Goal: Task Accomplishment & Management: Manage account settings

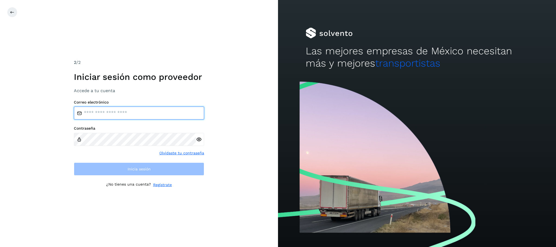
click at [126, 114] on input "email" at bounding box center [139, 112] width 130 height 13
type input "**********"
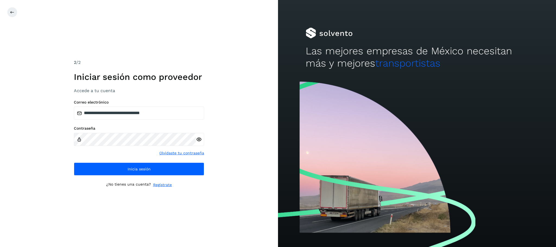
click at [199, 140] on icon at bounding box center [199, 140] width 6 height 6
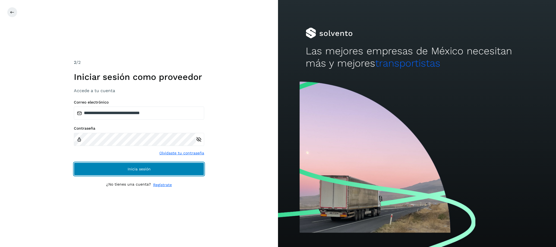
click at [121, 168] on button "Inicia sesión" at bounding box center [139, 168] width 130 height 13
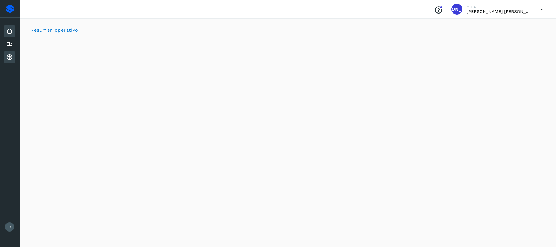
click at [9, 55] on icon at bounding box center [9, 57] width 7 height 7
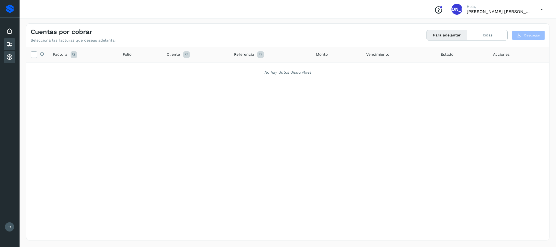
click at [10, 43] on icon at bounding box center [9, 44] width 7 height 7
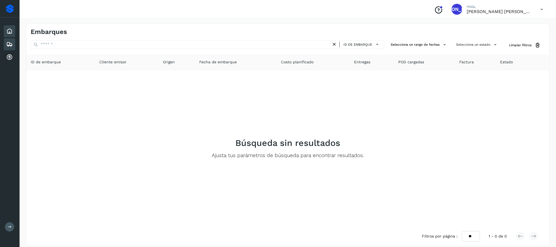
click at [11, 32] on icon at bounding box center [9, 31] width 7 height 7
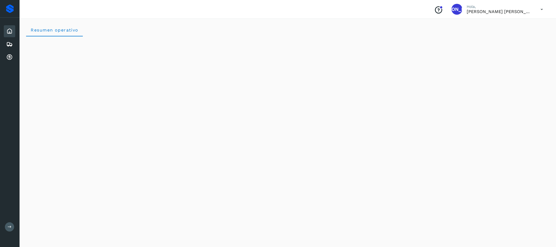
click at [543, 8] on icon at bounding box center [541, 9] width 11 height 11
click at [439, 11] on div at bounding box center [278, 123] width 556 height 247
click at [439, 8] on icon "Conoce nuestros beneficios" at bounding box center [438, 10] width 9 height 9
click at [11, 58] on icon at bounding box center [9, 57] width 7 height 7
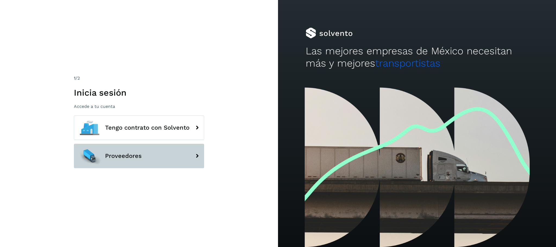
click at [175, 158] on button "Proveedores" at bounding box center [139, 156] width 130 height 24
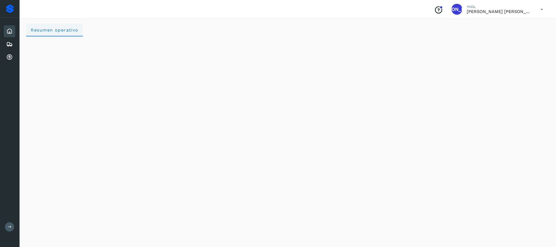
click at [63, 30] on span "Resumen operativo" at bounding box center [54, 29] width 48 height 5
